Goal: Navigation & Orientation: Find specific page/section

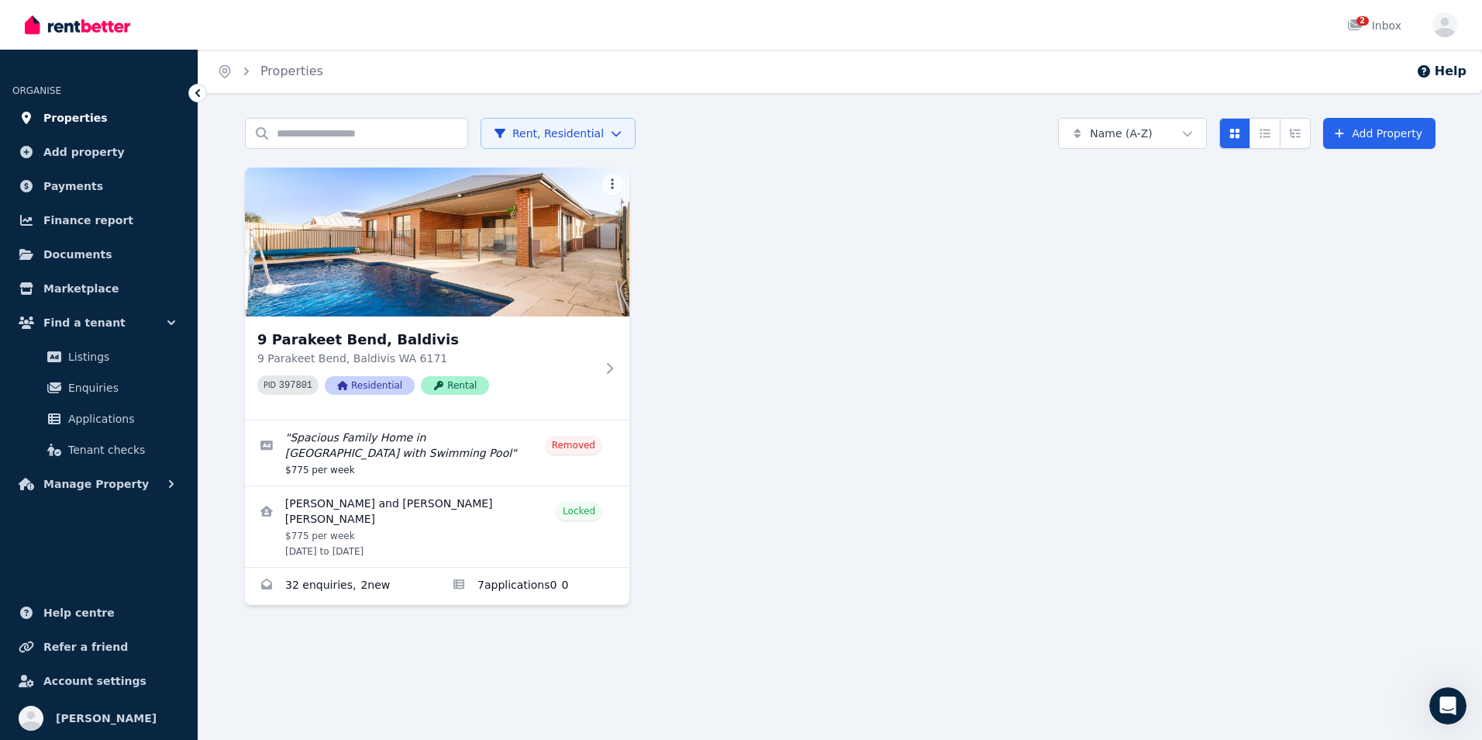
scroll to position [2, 0]
click at [93, 114] on span "Properties" at bounding box center [75, 118] width 64 height 19
click at [123, 361] on span "Manage Property" at bounding box center [95, 356] width 105 height 19
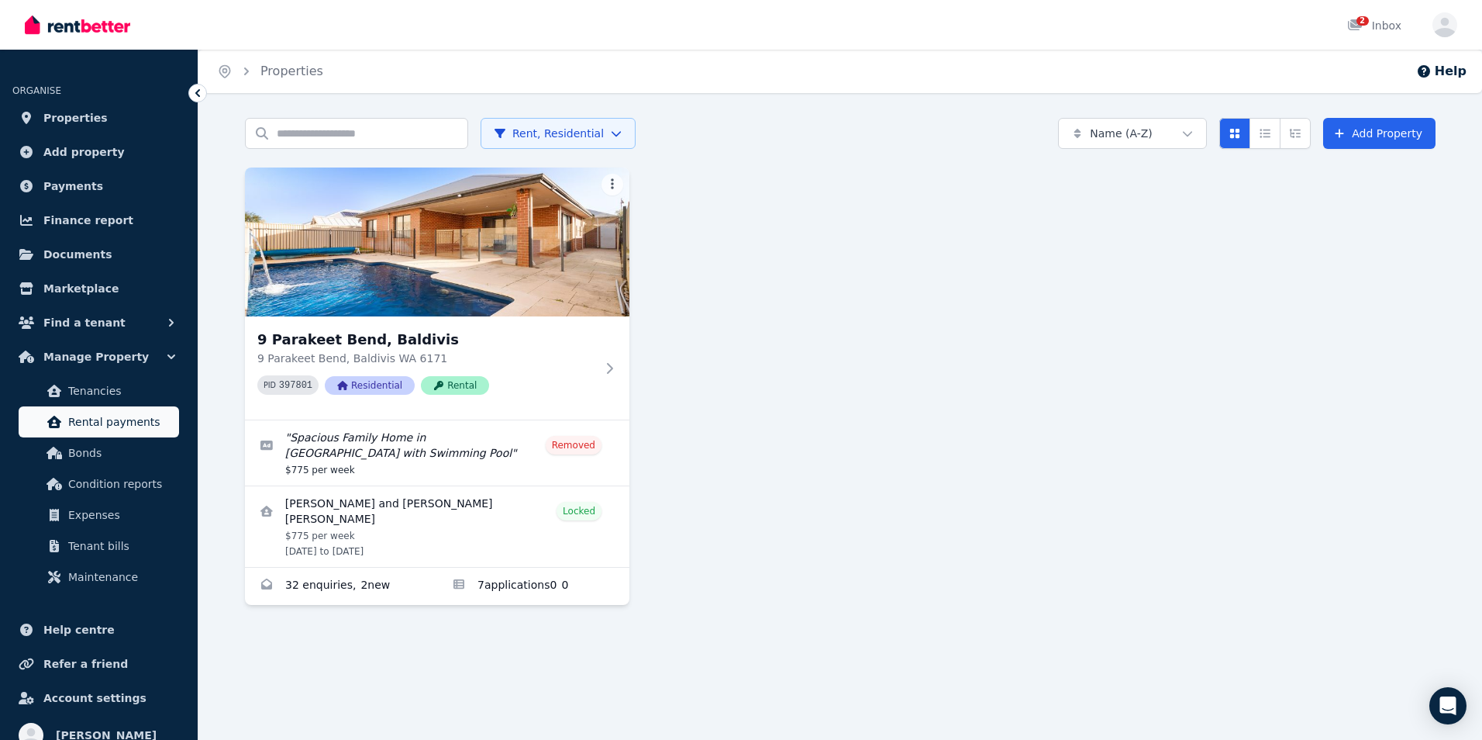
click at [116, 429] on span "Rental payments" at bounding box center [120, 421] width 105 height 19
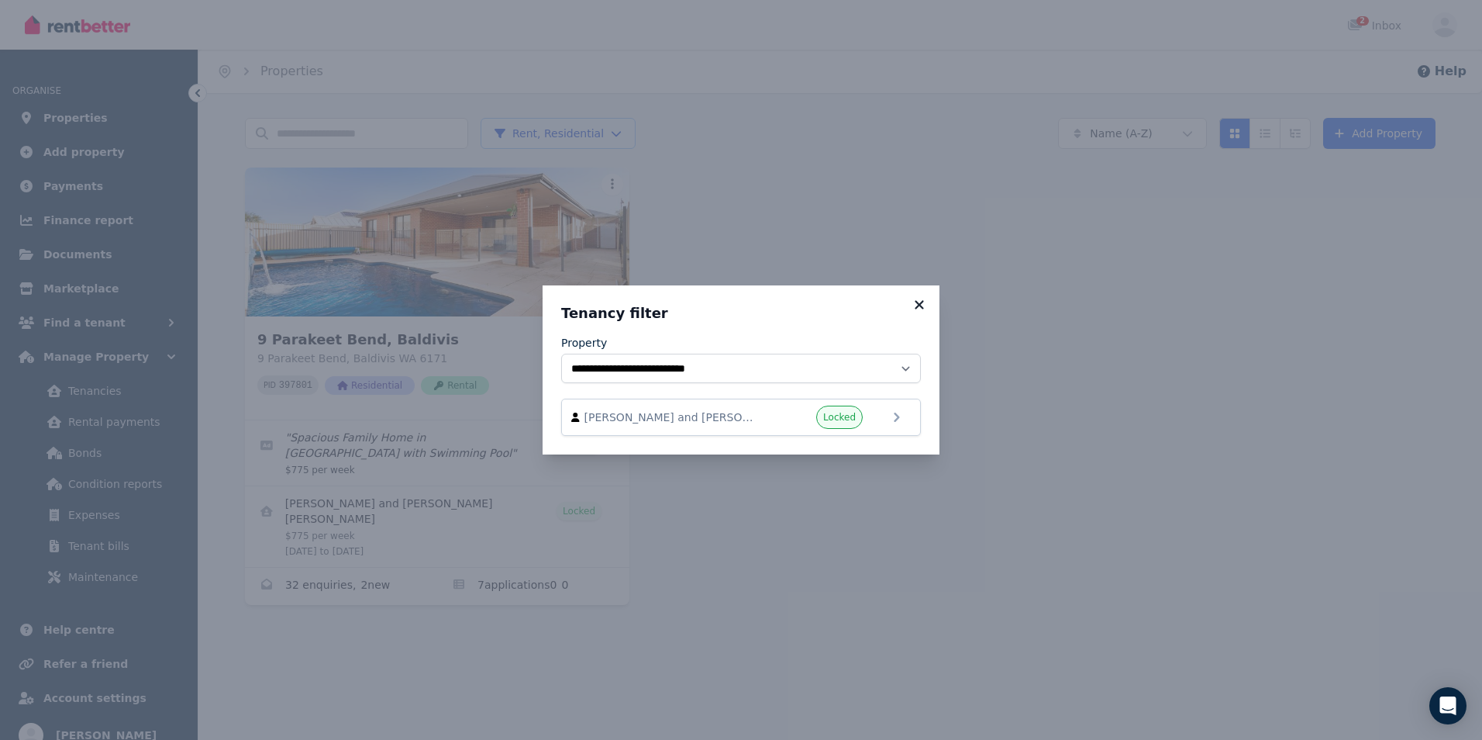
click at [920, 305] on icon at bounding box center [919, 304] width 9 height 9
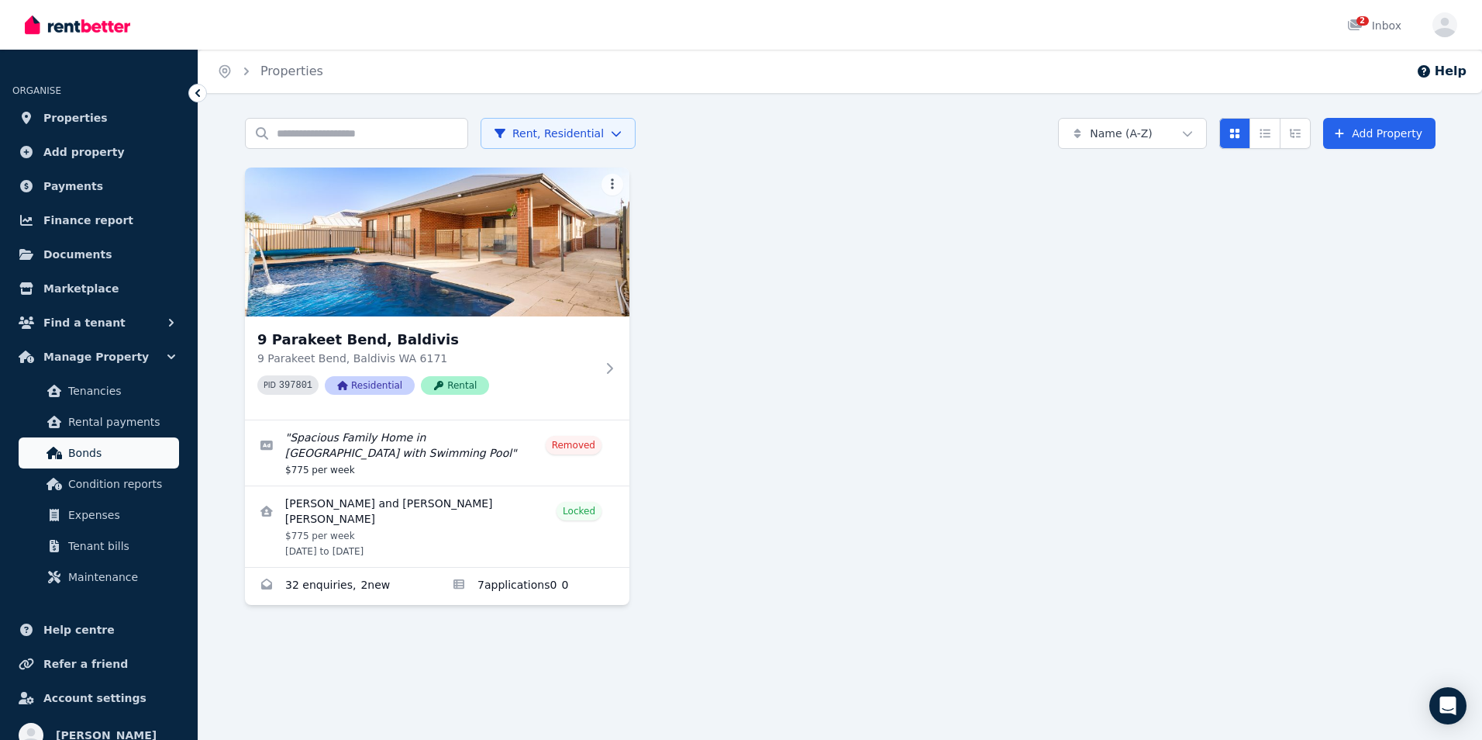
click at [107, 449] on span "Bonds" at bounding box center [120, 452] width 105 height 19
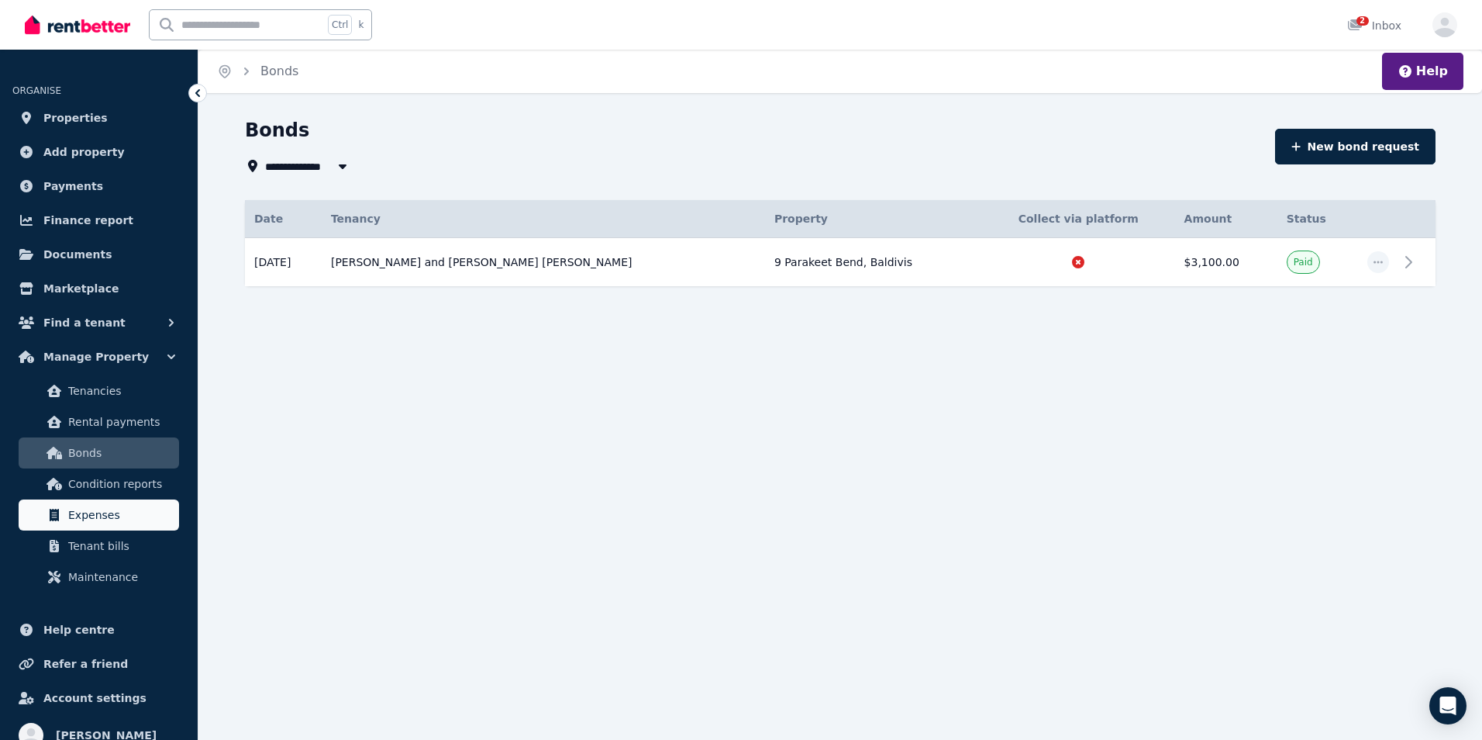
click at [119, 512] on span "Expenses" at bounding box center [120, 514] width 105 height 19
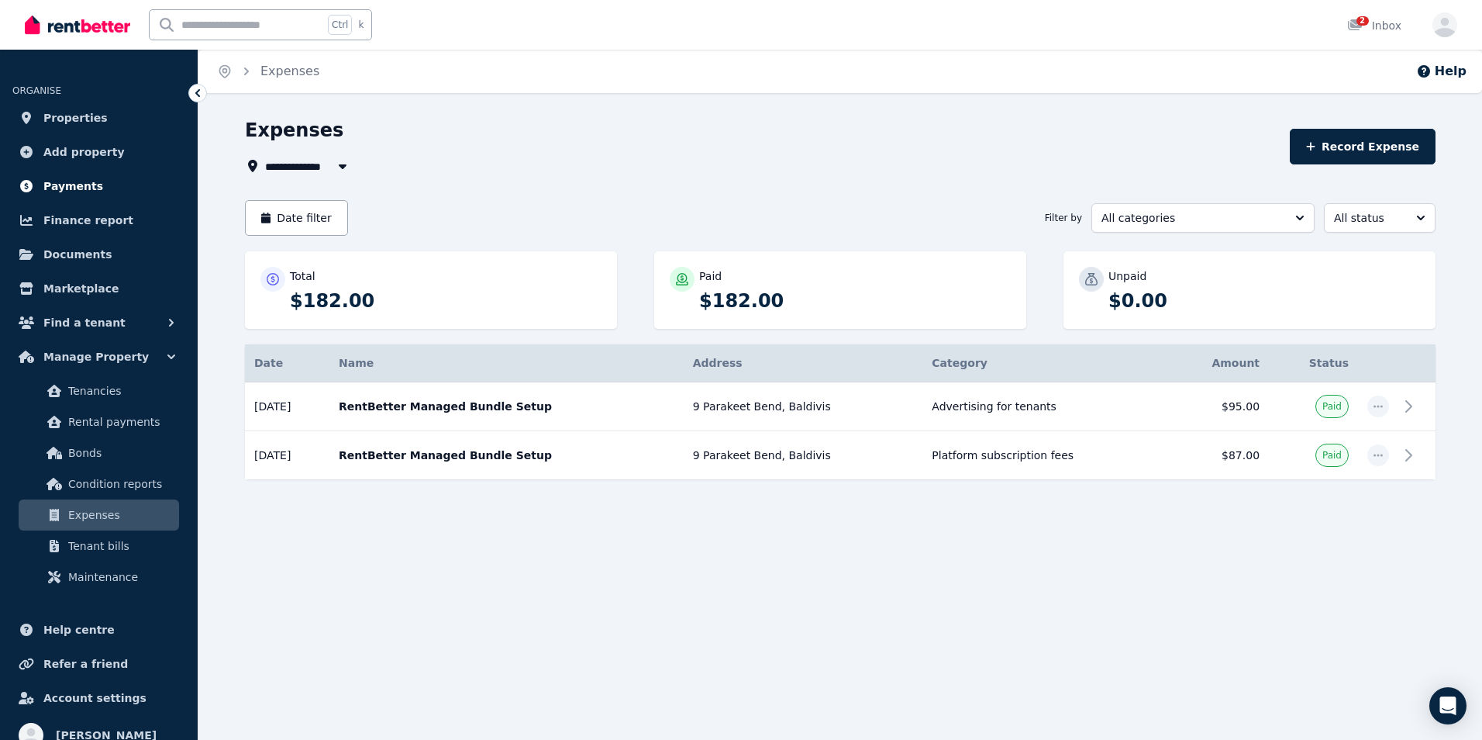
click at [63, 174] on link "Payments" at bounding box center [98, 186] width 173 height 31
